Goal: Book appointment/travel/reservation

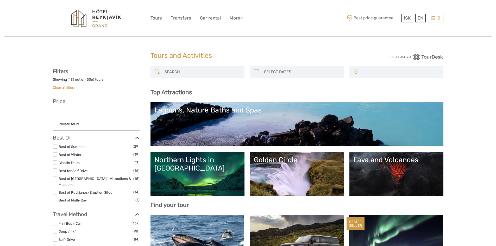
select select
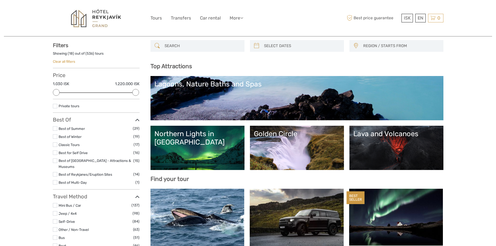
scroll to position [52, 0]
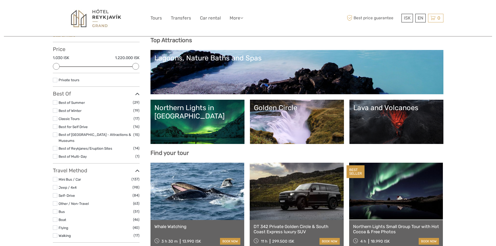
click at [315, 116] on link "Golden Circle" at bounding box center [297, 122] width 86 height 36
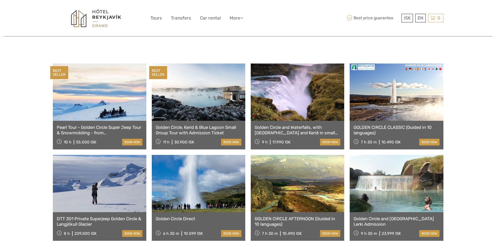
scroll to position [260, 0]
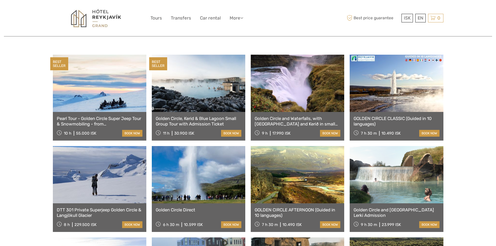
click at [379, 86] on link at bounding box center [397, 83] width 94 height 57
